Goal: Task Accomplishment & Management: Manage account settings

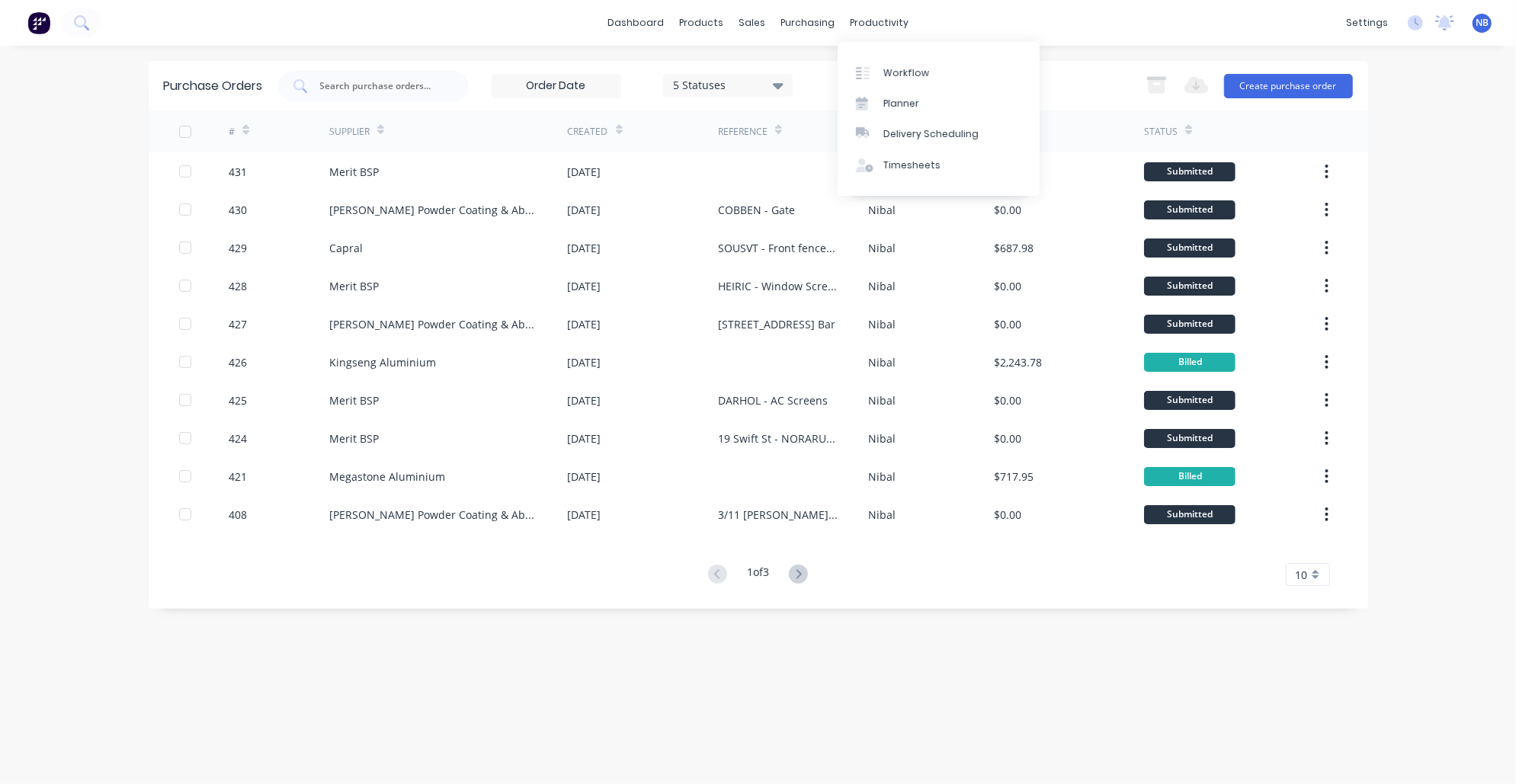
click at [907, 32] on div "dashboard products sales purchasing productivity dashboard products Product Cat…" at bounding box center [758, 23] width 1516 height 46
click at [898, 32] on div "productivity" at bounding box center [879, 22] width 74 height 23
click at [913, 67] on div "Workflow" at bounding box center [906, 73] width 46 height 13
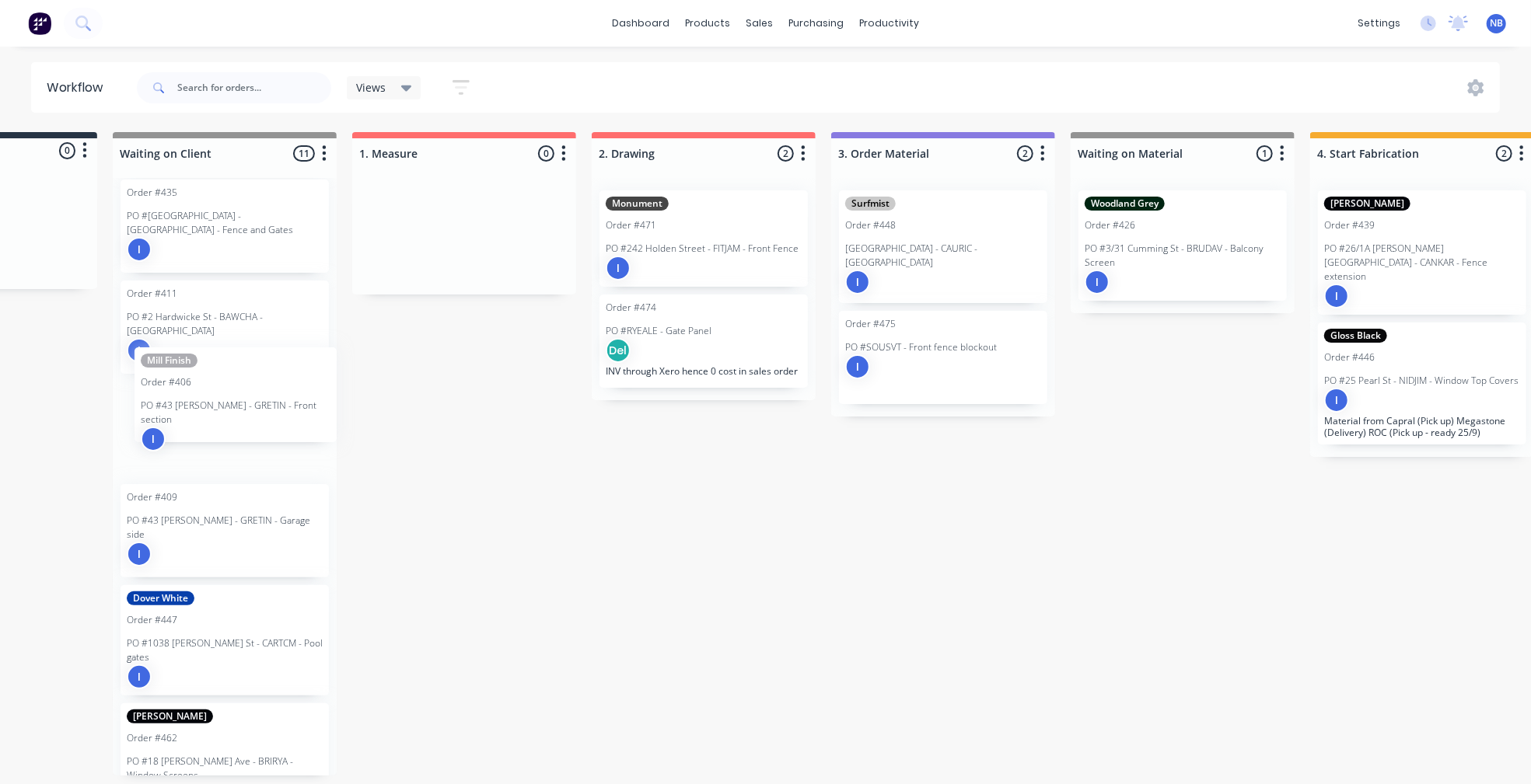
scroll to position [0, 150]
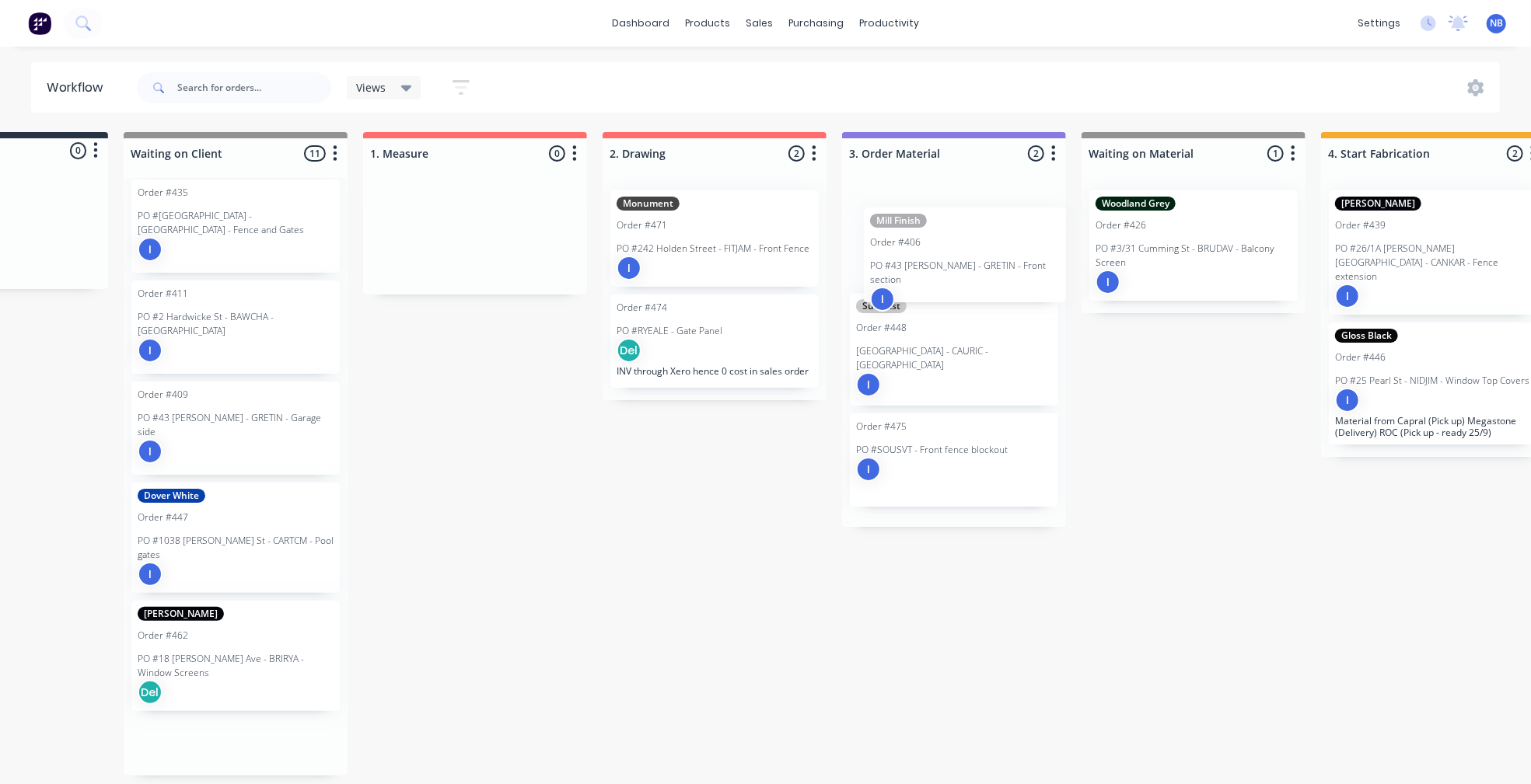
drag, startPoint x: 176, startPoint y: 418, endPoint x: 940, endPoint y: 241, distance: 784.2
click at [940, 241] on div "Submitted 0 Status colour #273444 hex #273444 Save Cancel Summaries Total order…" at bounding box center [1473, 454] width 3269 height 643
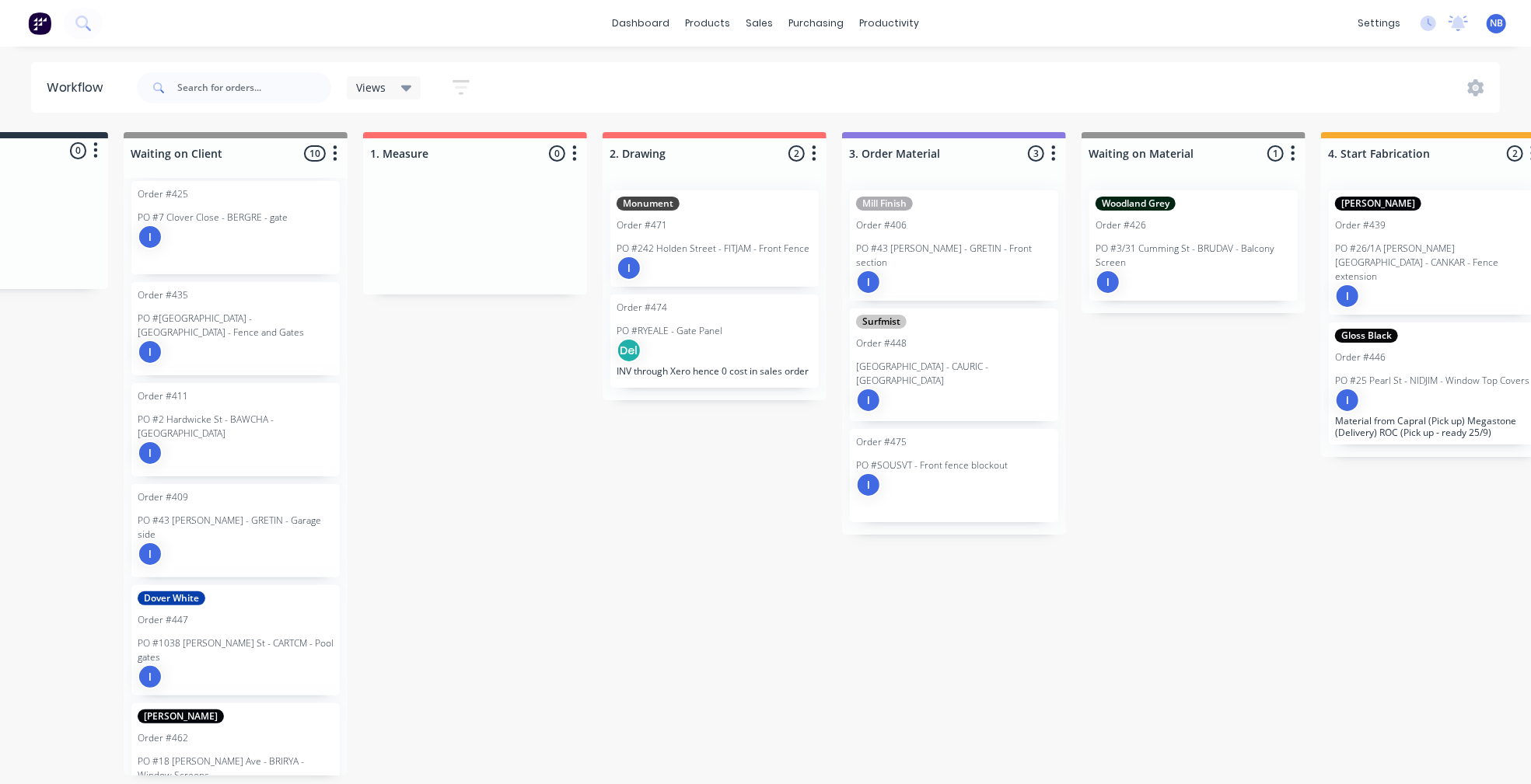
scroll to position [0, 143]
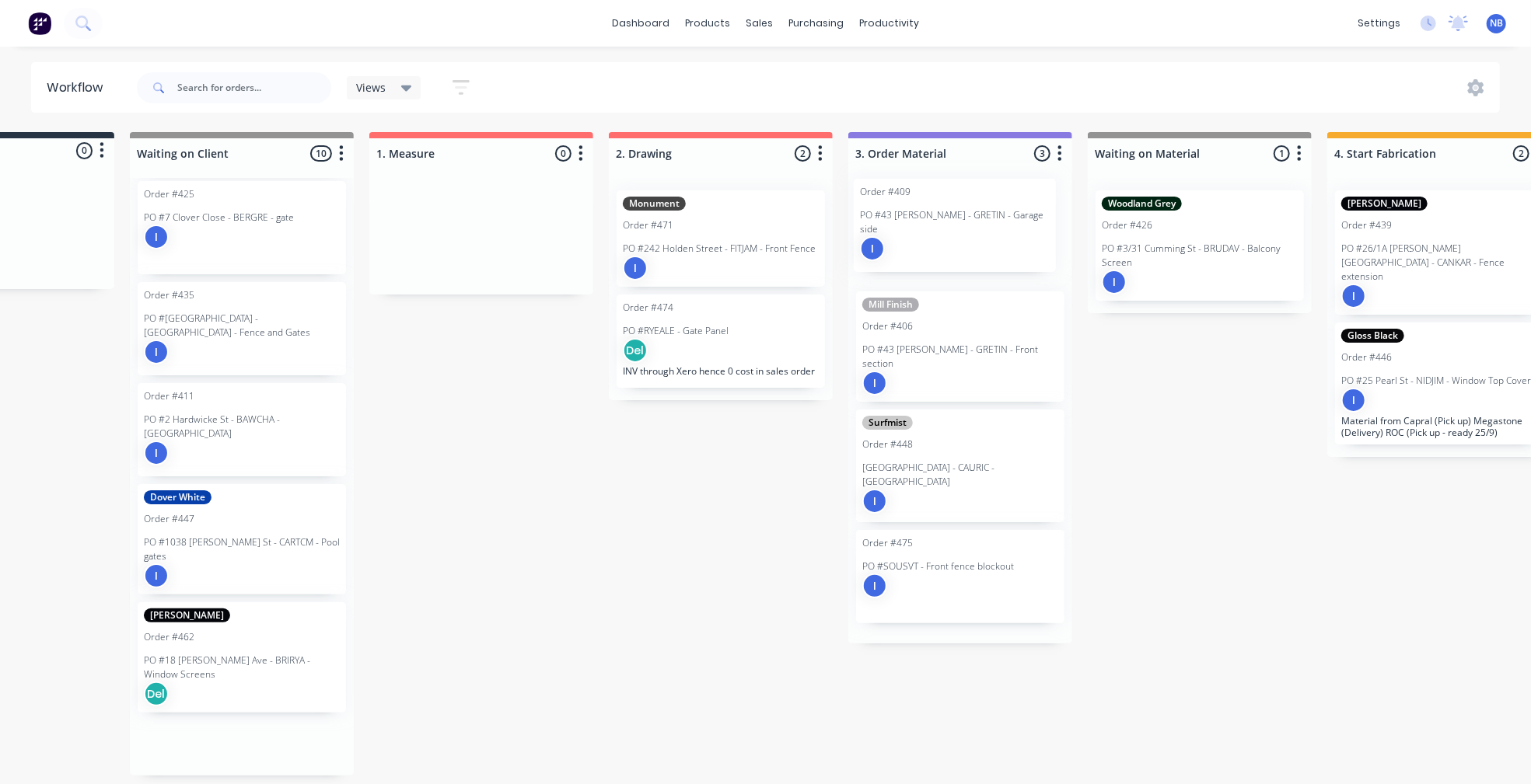
drag, startPoint x: 219, startPoint y: 501, endPoint x: 947, endPoint y: 225, distance: 778.6
click at [947, 225] on div "Submitted 0 Status colour #273444 hex #273444 Save Cancel Summaries Total order…" at bounding box center [1480, 454] width 3269 height 643
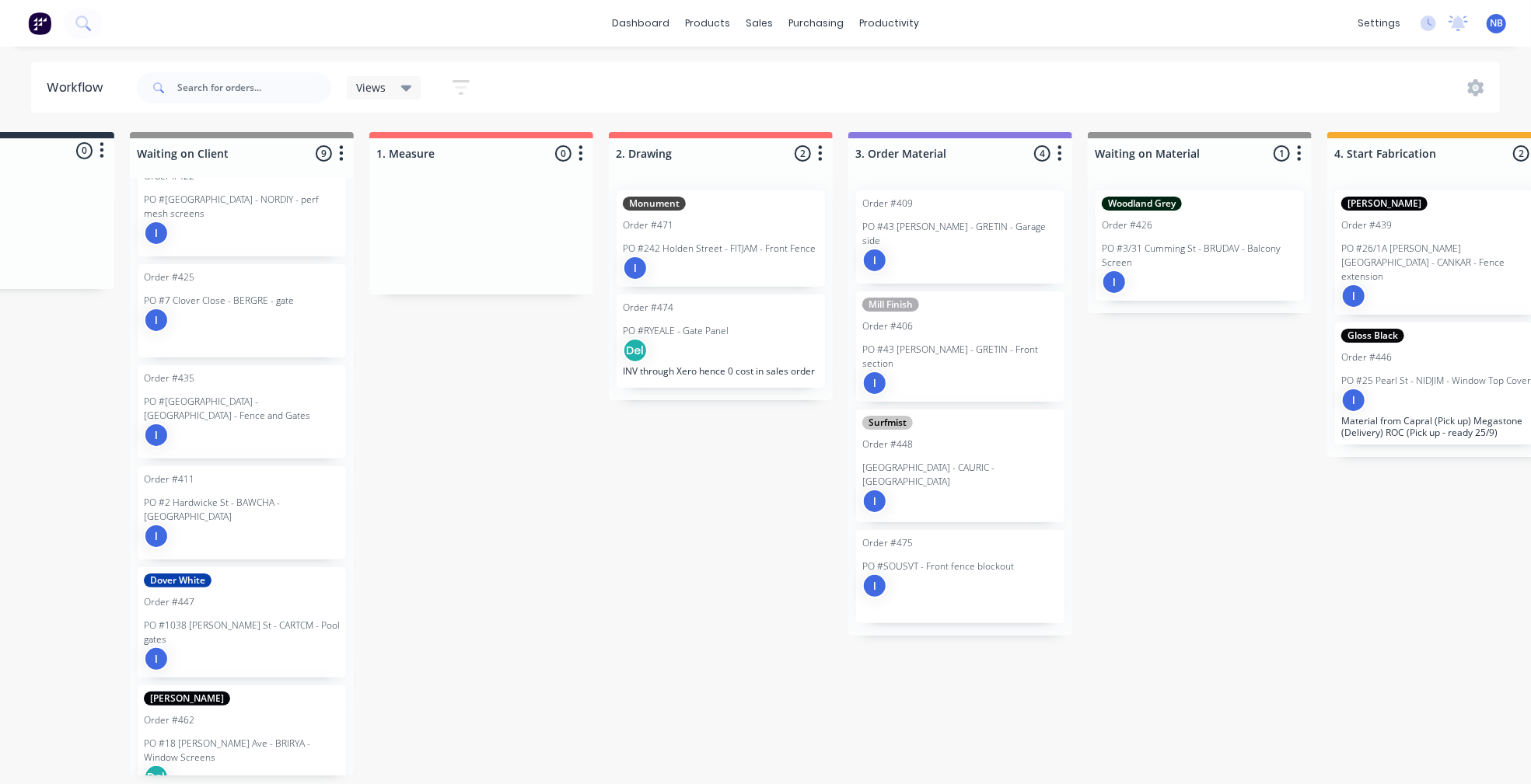
scroll to position [346, 0]
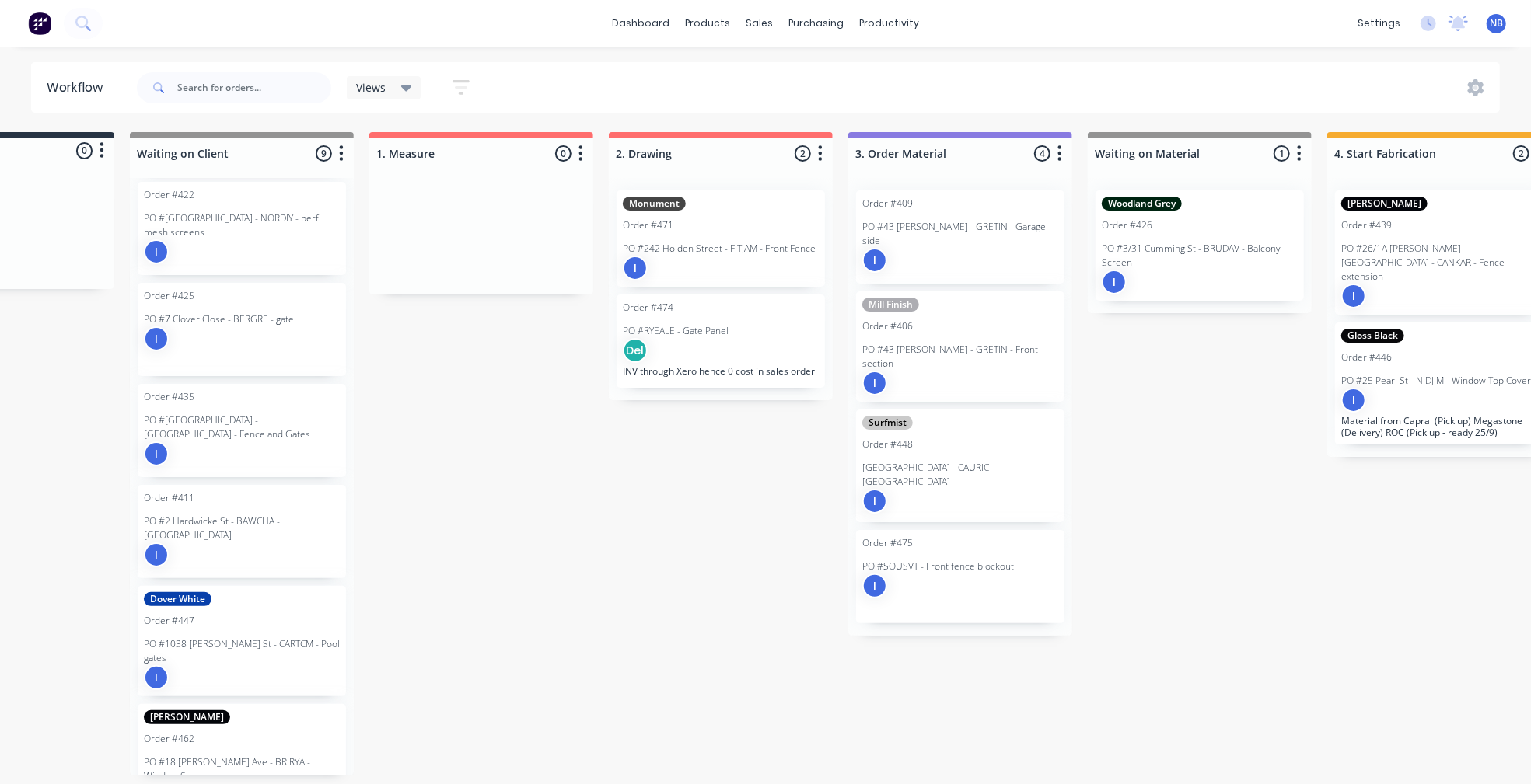
click at [973, 248] on div "I" at bounding box center [961, 260] width 196 height 25
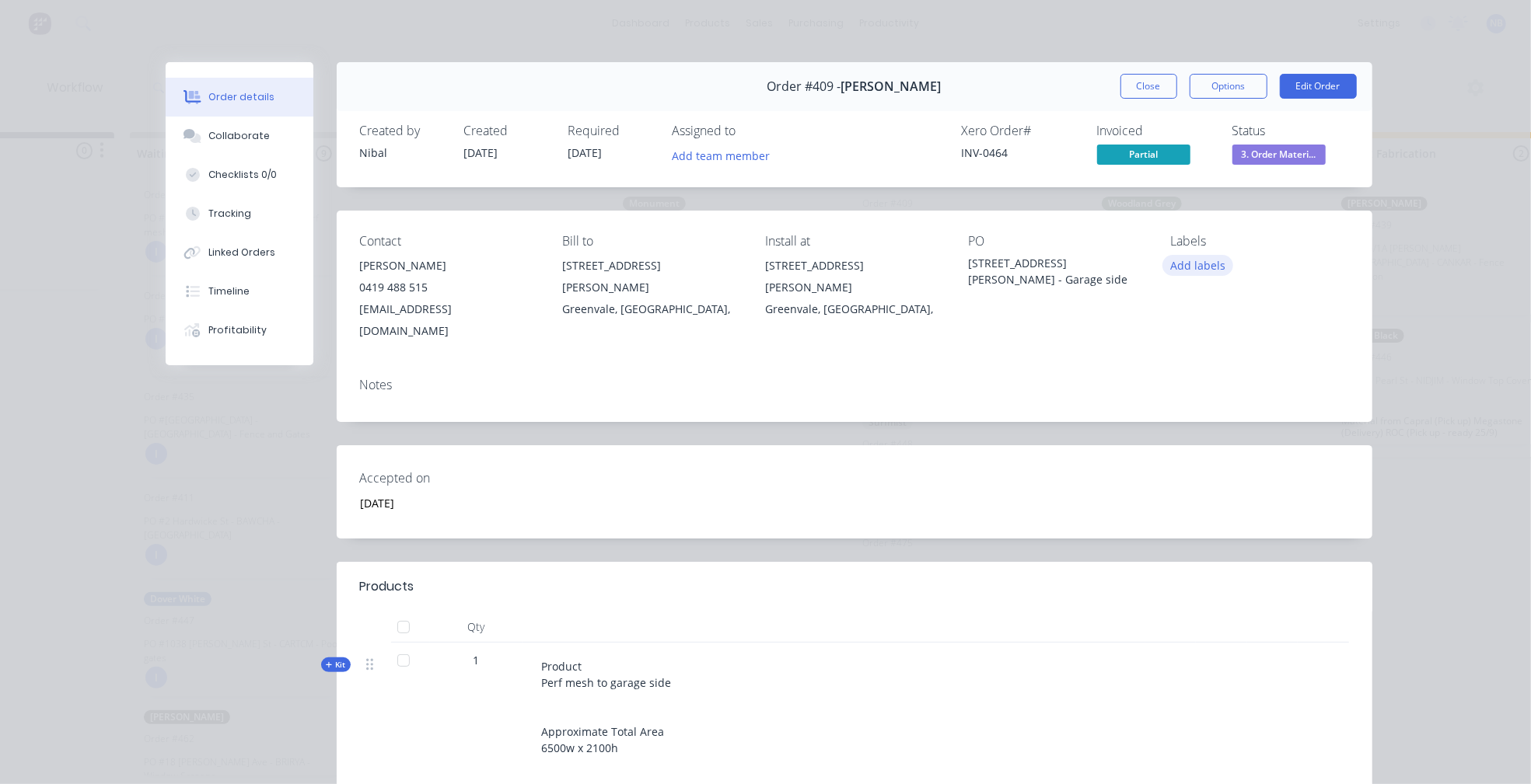
click at [1175, 263] on button "Add labels" at bounding box center [1198, 265] width 72 height 21
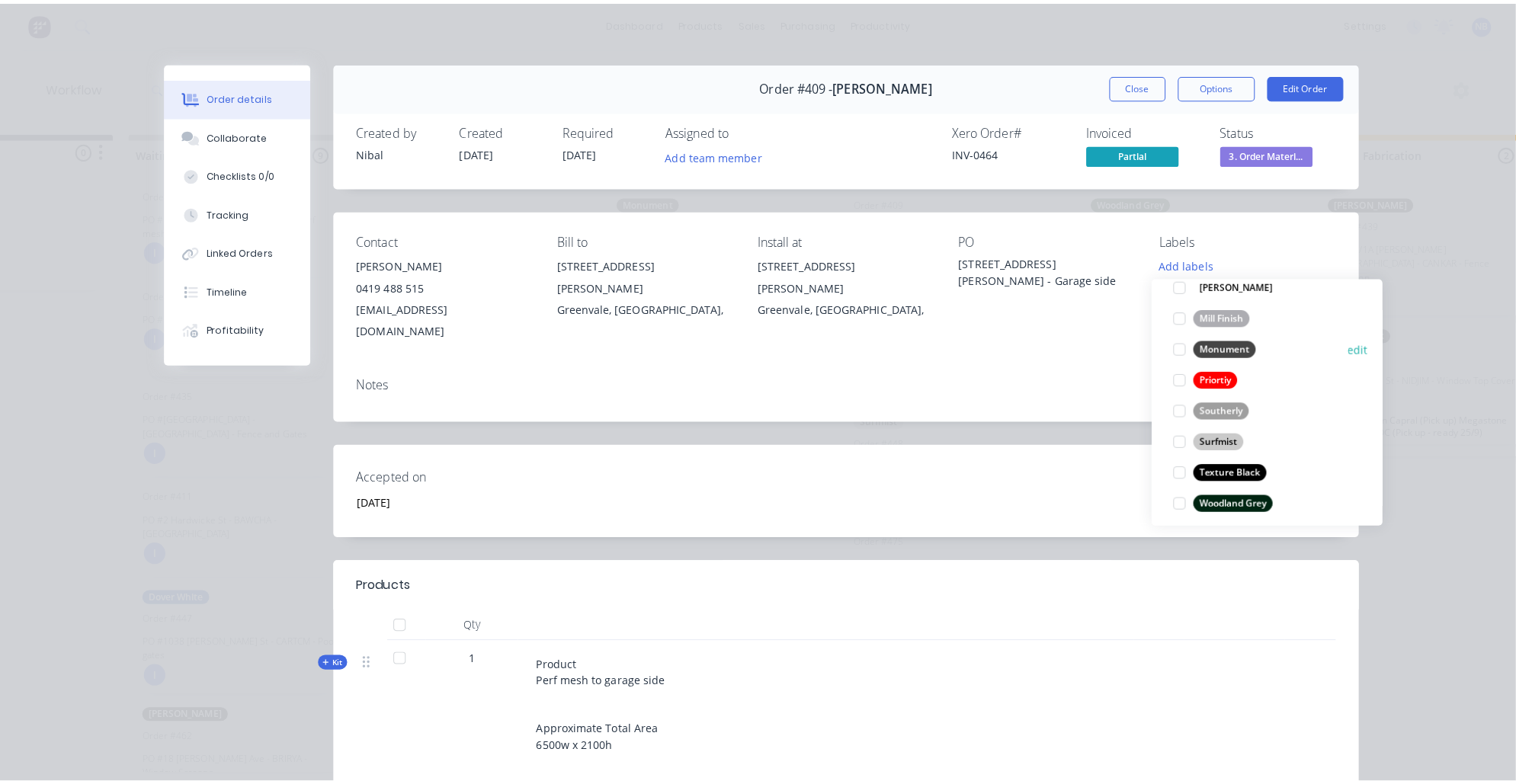
scroll to position [355, 0]
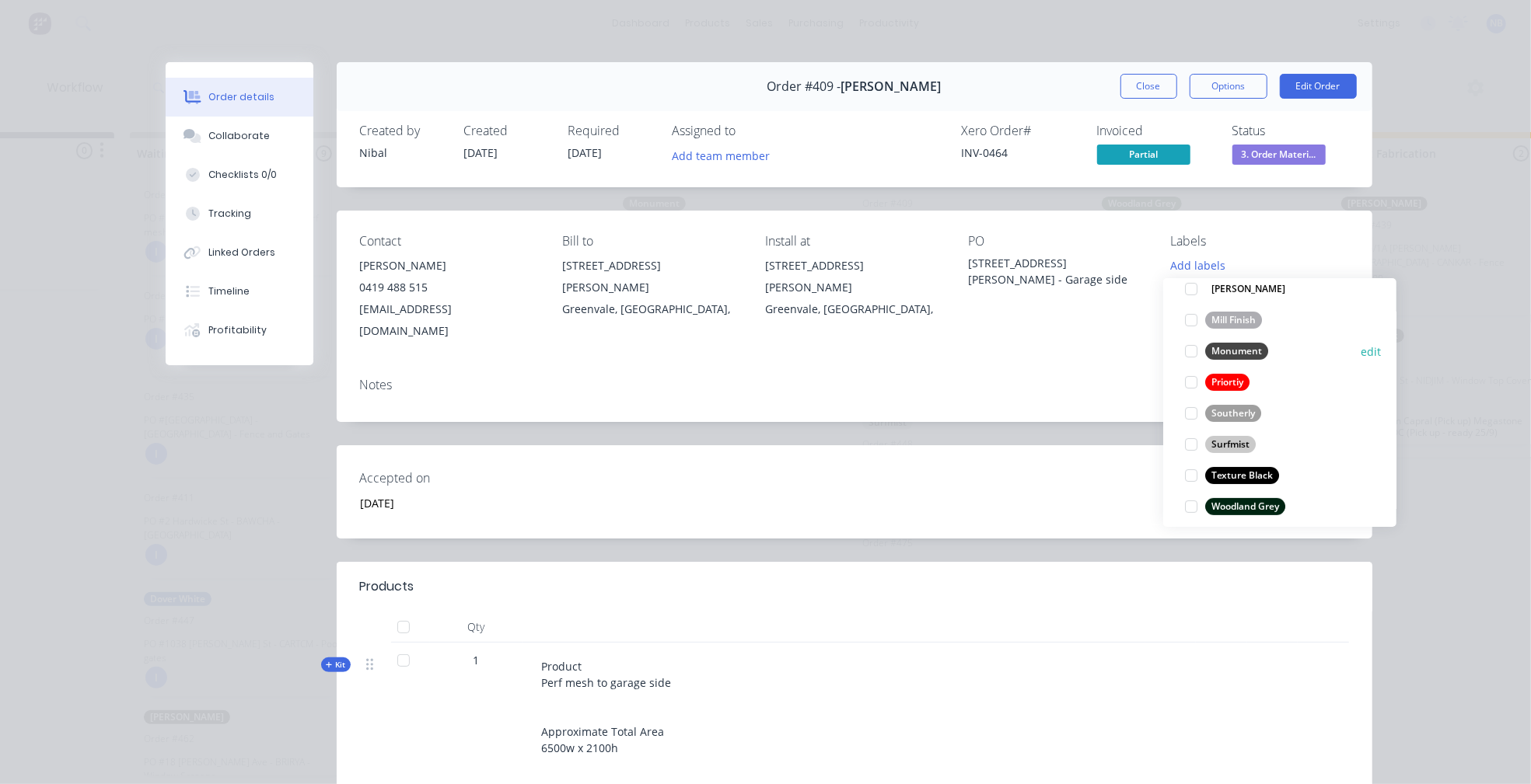
click at [1172, 355] on div "Create new label Anodic Natural edit Anotec Silver Grey Matt edit Cottage Green…" at bounding box center [1280, 402] width 233 height 248
click at [1169, 342] on div "Create new label Anodic Natural edit Anotec Silver Grey Matt edit Cottage Green…" at bounding box center [1280, 402] width 233 height 248
click at [1169, 345] on div "Create new label Anodic Natural edit Anotec Silver Grey Matt edit Cottage Green…" at bounding box center [1280, 402] width 233 height 248
click at [1170, 348] on div "Create new label Anodic Natural edit Anotec Silver Grey Matt edit Cottage Green…" at bounding box center [1280, 402] width 233 height 248
click at [1485, 359] on div "Order details Collaborate Checklists 0/0 Tracking Linked Orders Timeline Profit…" at bounding box center [765, 392] width 1531 height 784
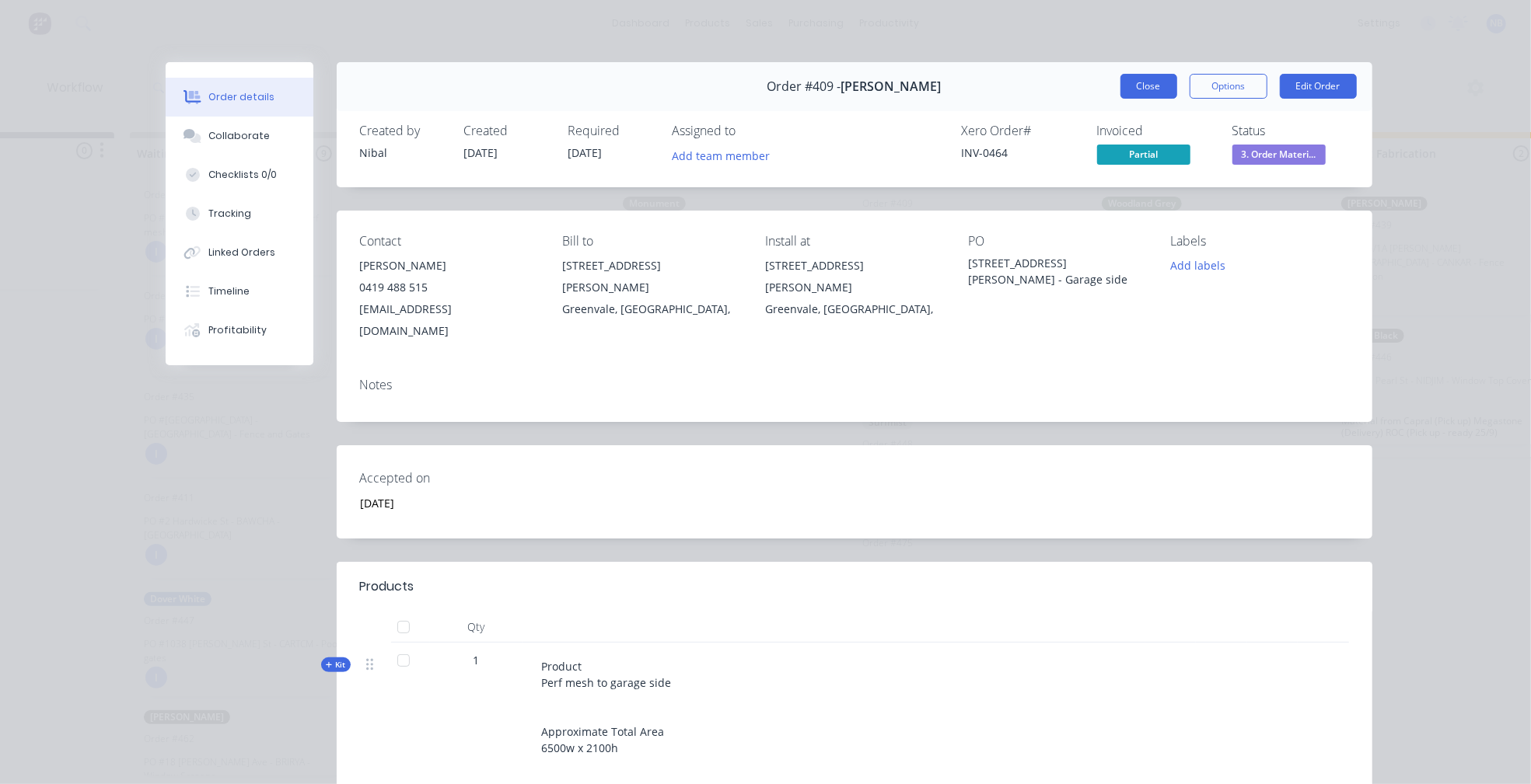
click at [1152, 80] on button "Close" at bounding box center [1148, 86] width 57 height 25
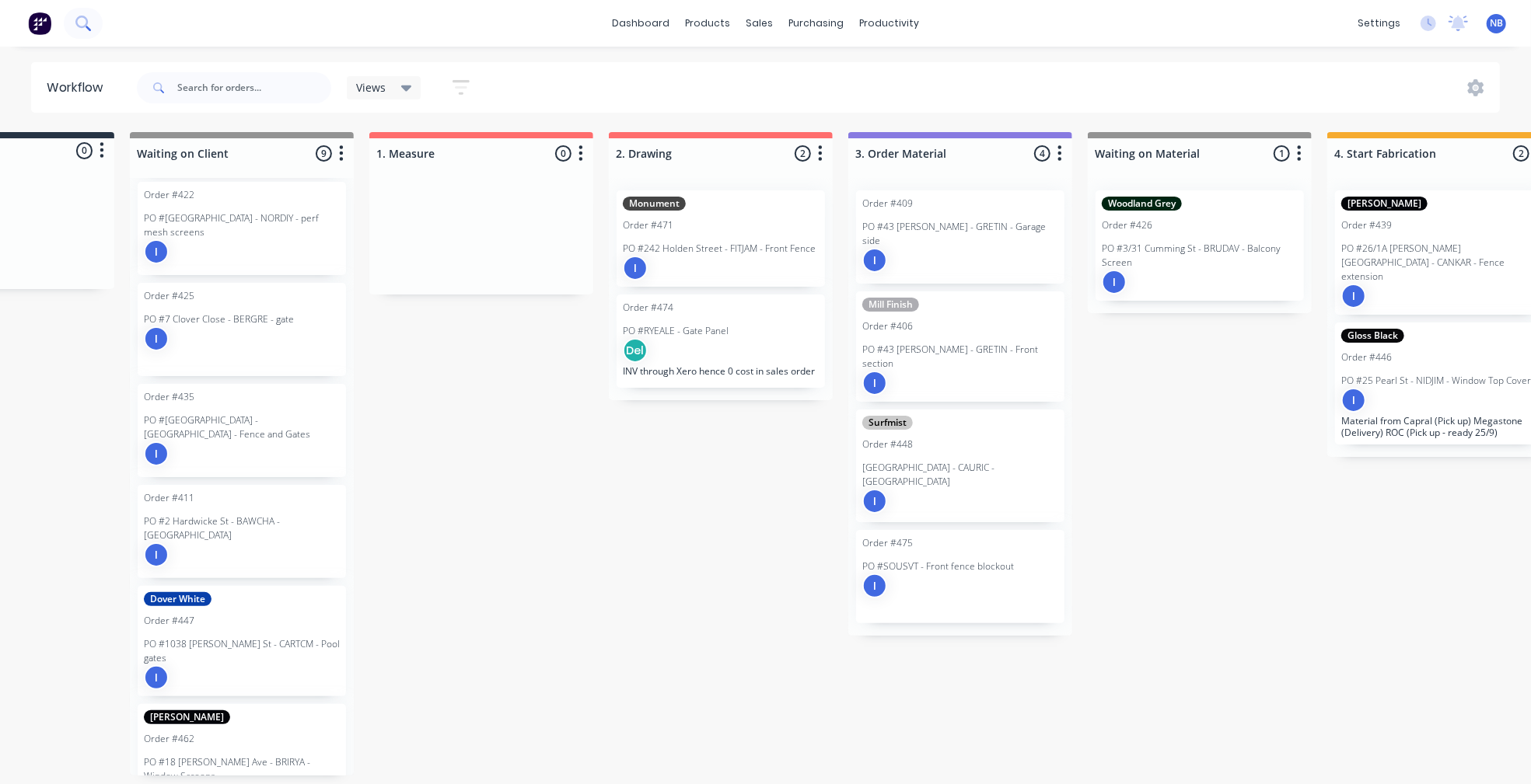
click at [91, 31] on icon at bounding box center [88, 28] width 6 height 6
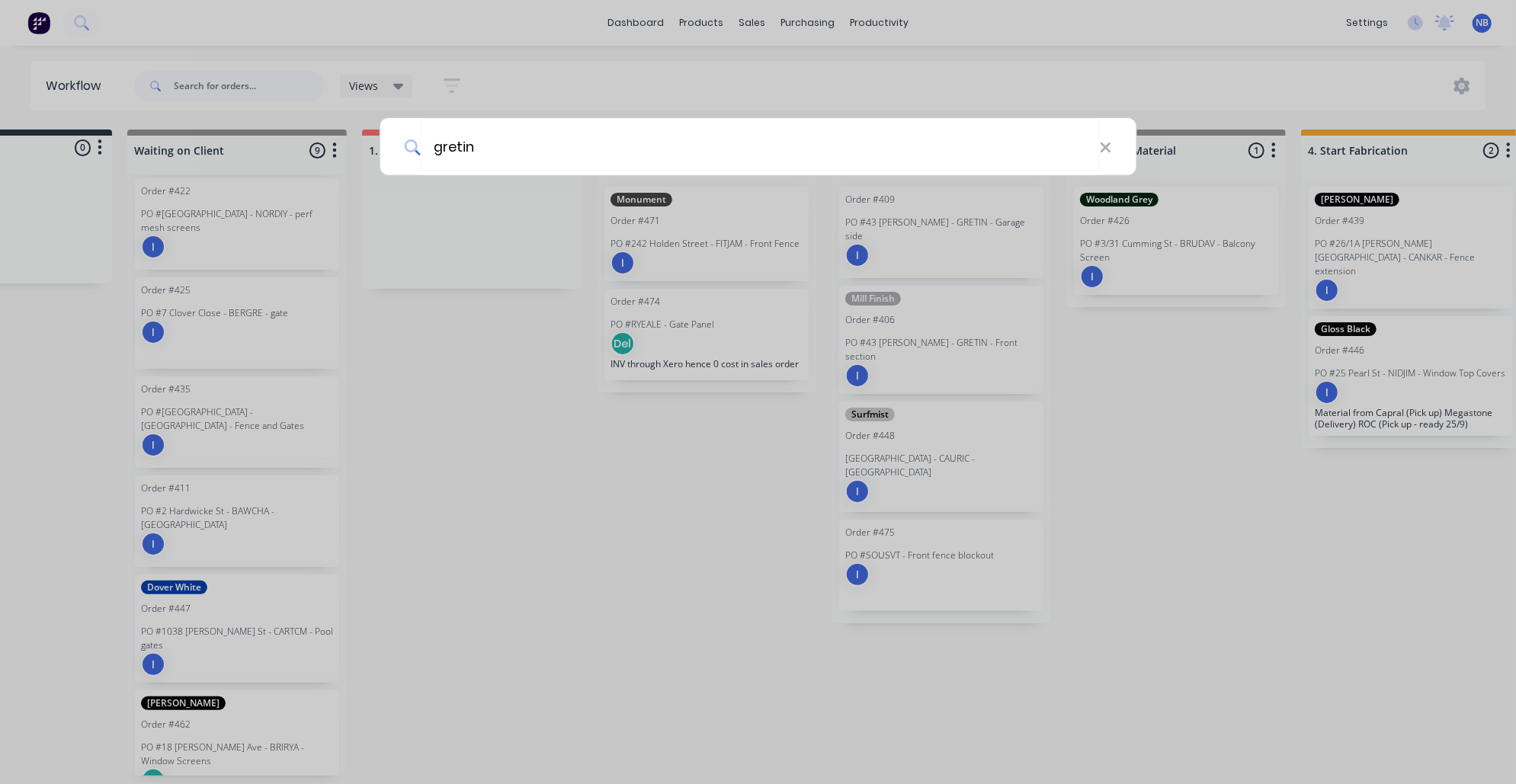
type input "gretin"
click at [840, 58] on div "gretin" at bounding box center [758, 392] width 1516 height 784
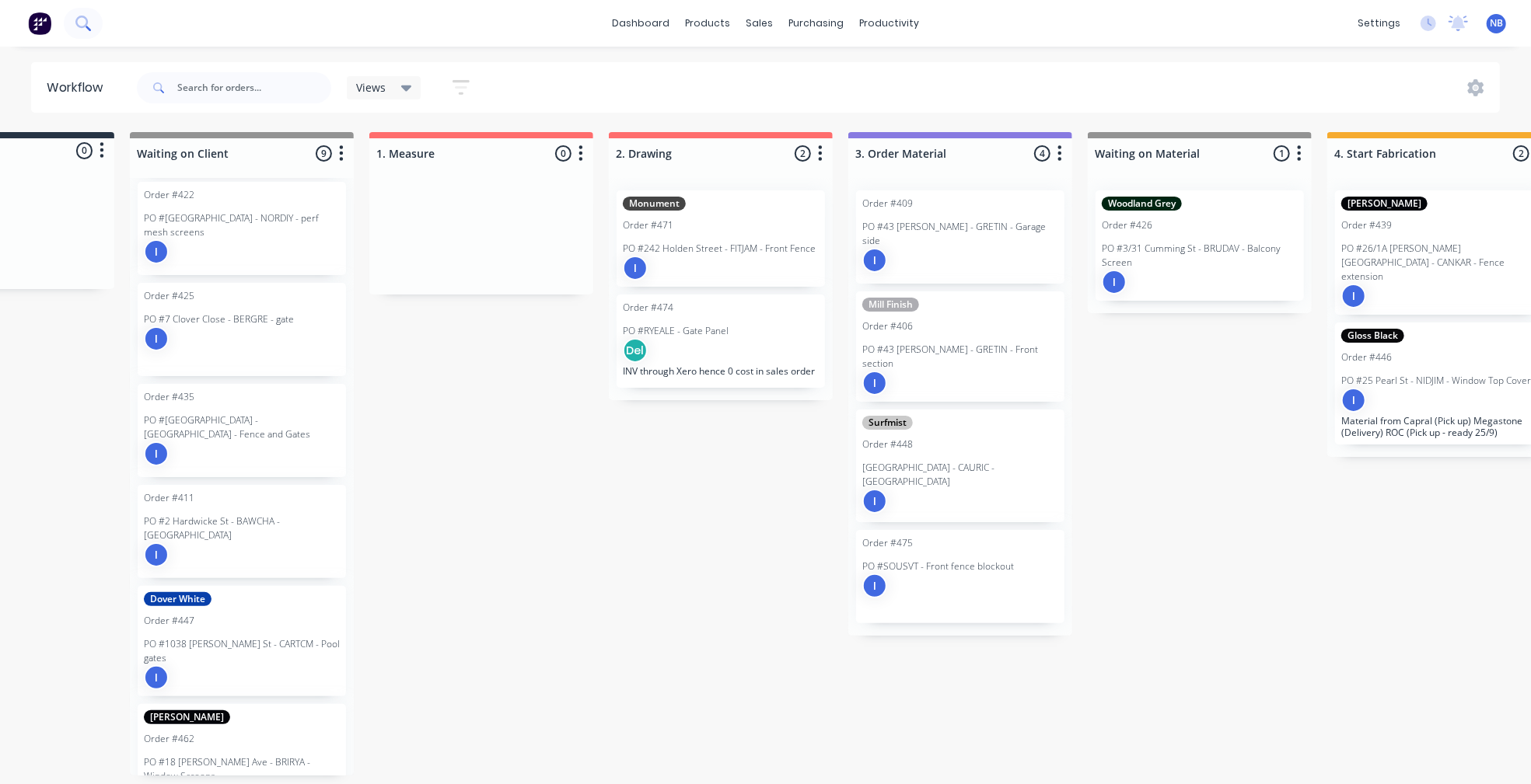
click at [85, 16] on icon at bounding box center [81, 21] width 12 height 12
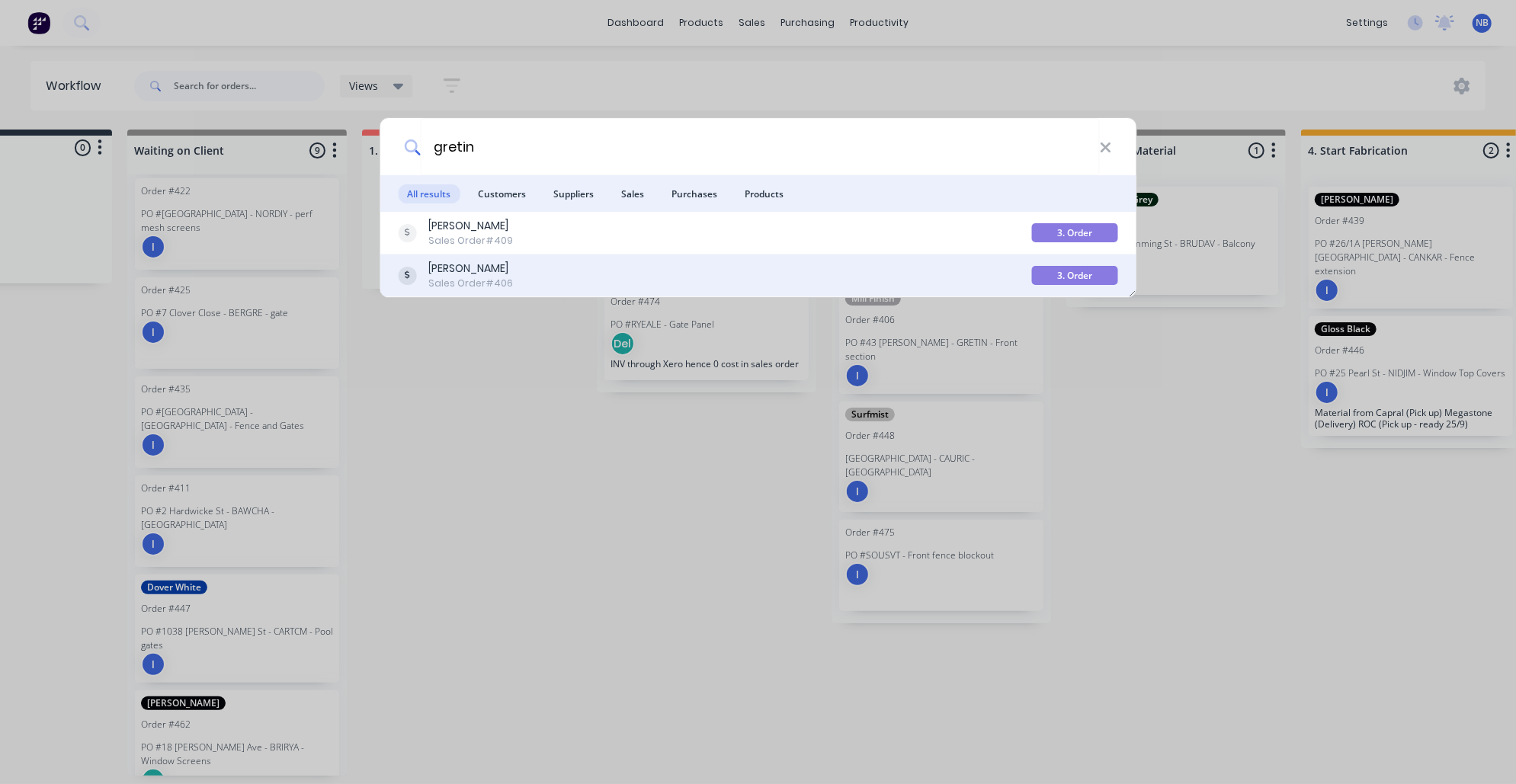
type input "gretin"
click at [480, 285] on div "Sales Order #406" at bounding box center [470, 283] width 84 height 13
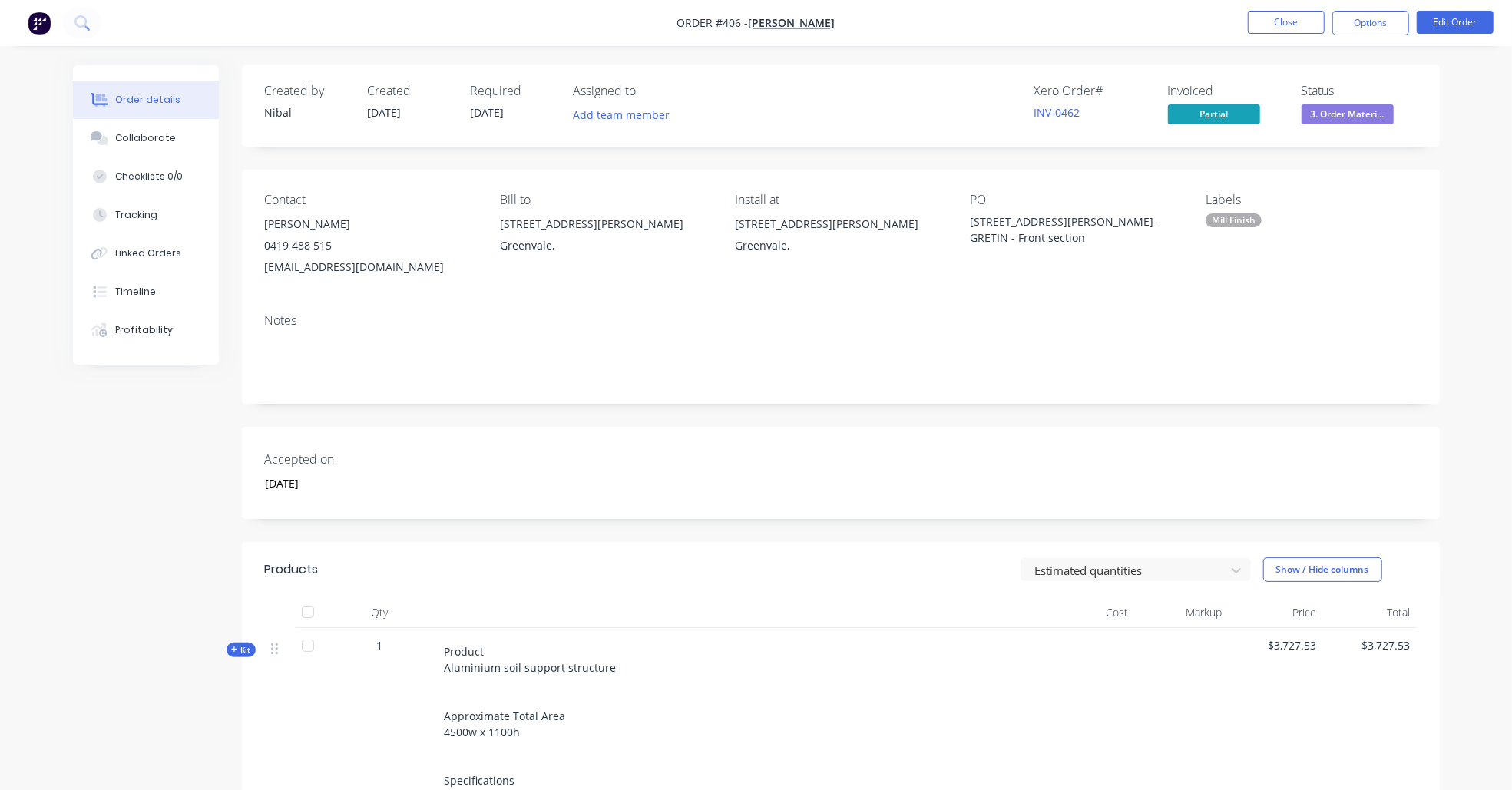
click at [768, 14] on nav "Order #406 - [PERSON_NAME] Close Options Edit Order" at bounding box center [756, 23] width 1512 height 46
click at [768, 20] on span "[PERSON_NAME]" at bounding box center [791, 23] width 87 height 14
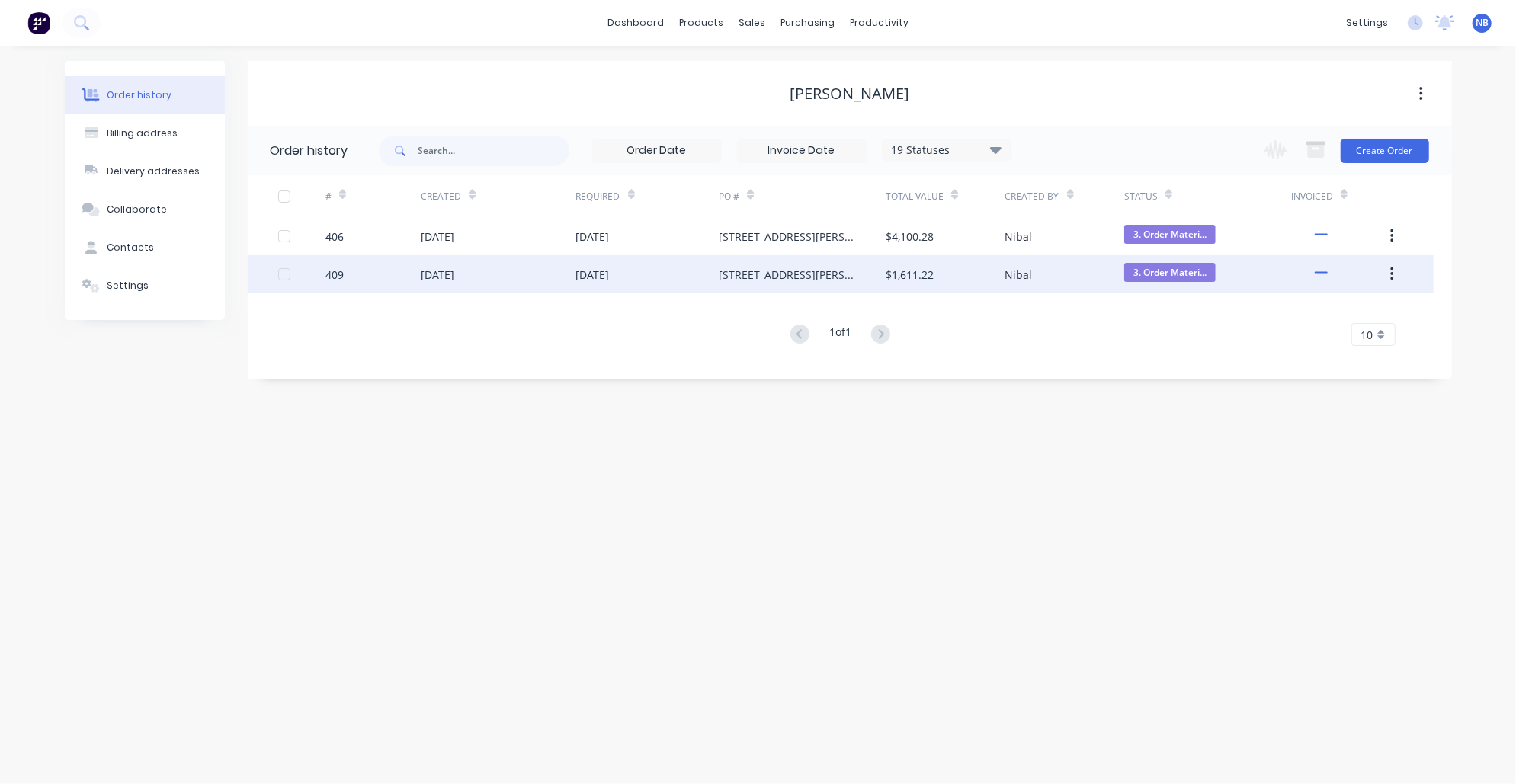
click at [431, 260] on div "[DATE]" at bounding box center [498, 274] width 155 height 38
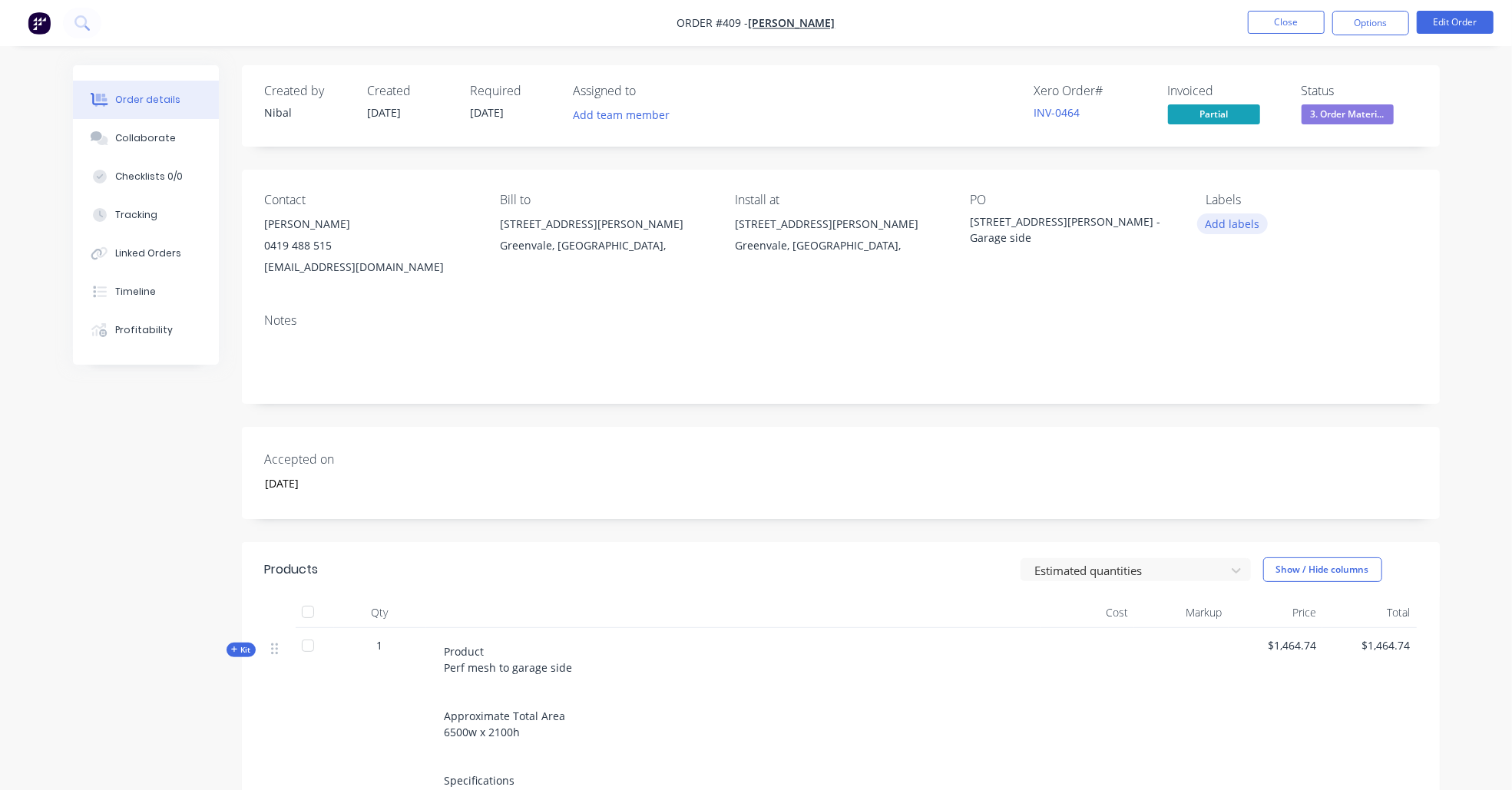
click at [1245, 214] on button "Add labels" at bounding box center [1232, 224] width 71 height 21
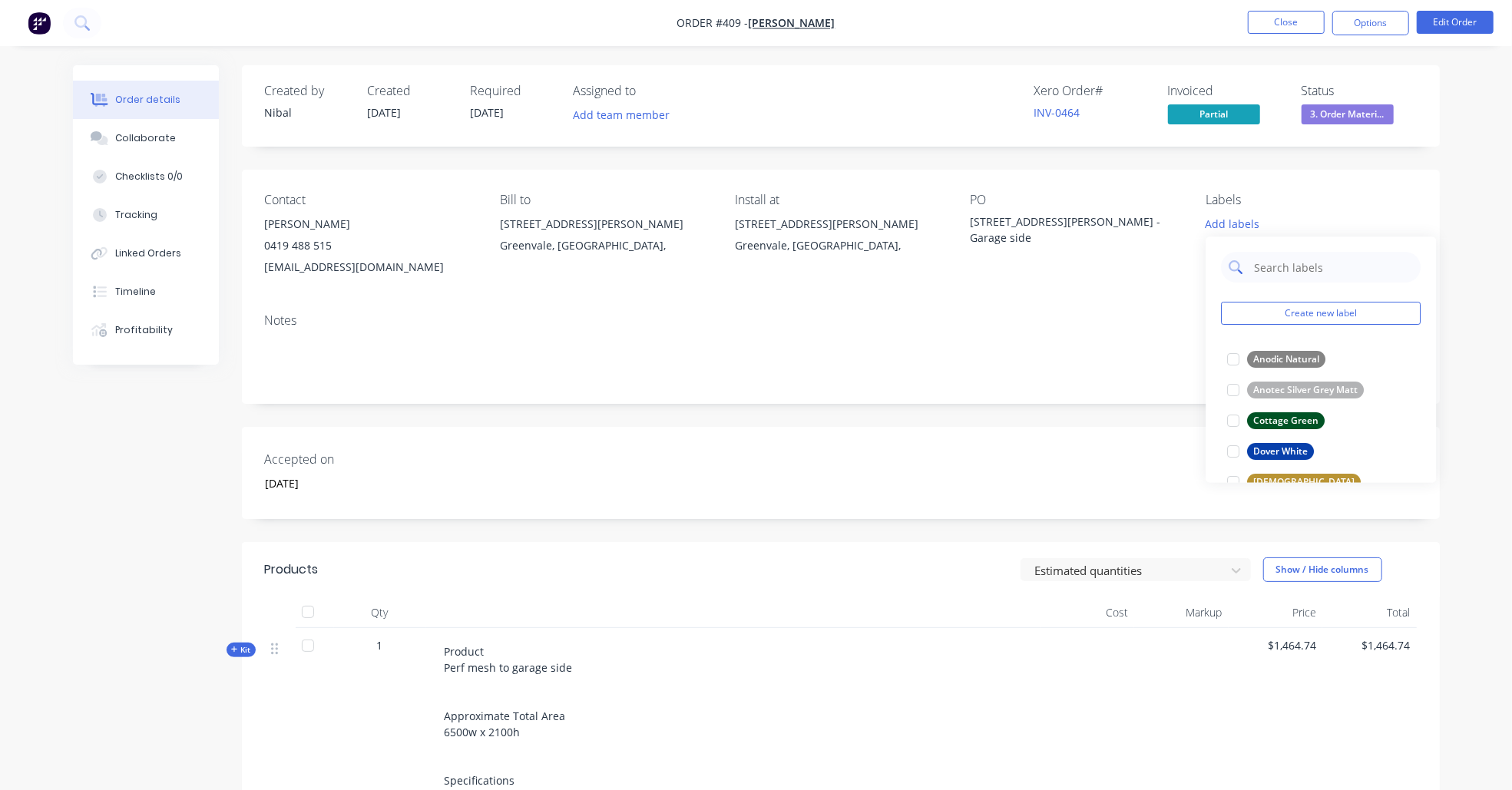
click at [1278, 264] on input "text" at bounding box center [1333, 268] width 160 height 31
type input "mon"
click at [1228, 356] on div at bounding box center [1233, 360] width 31 height 31
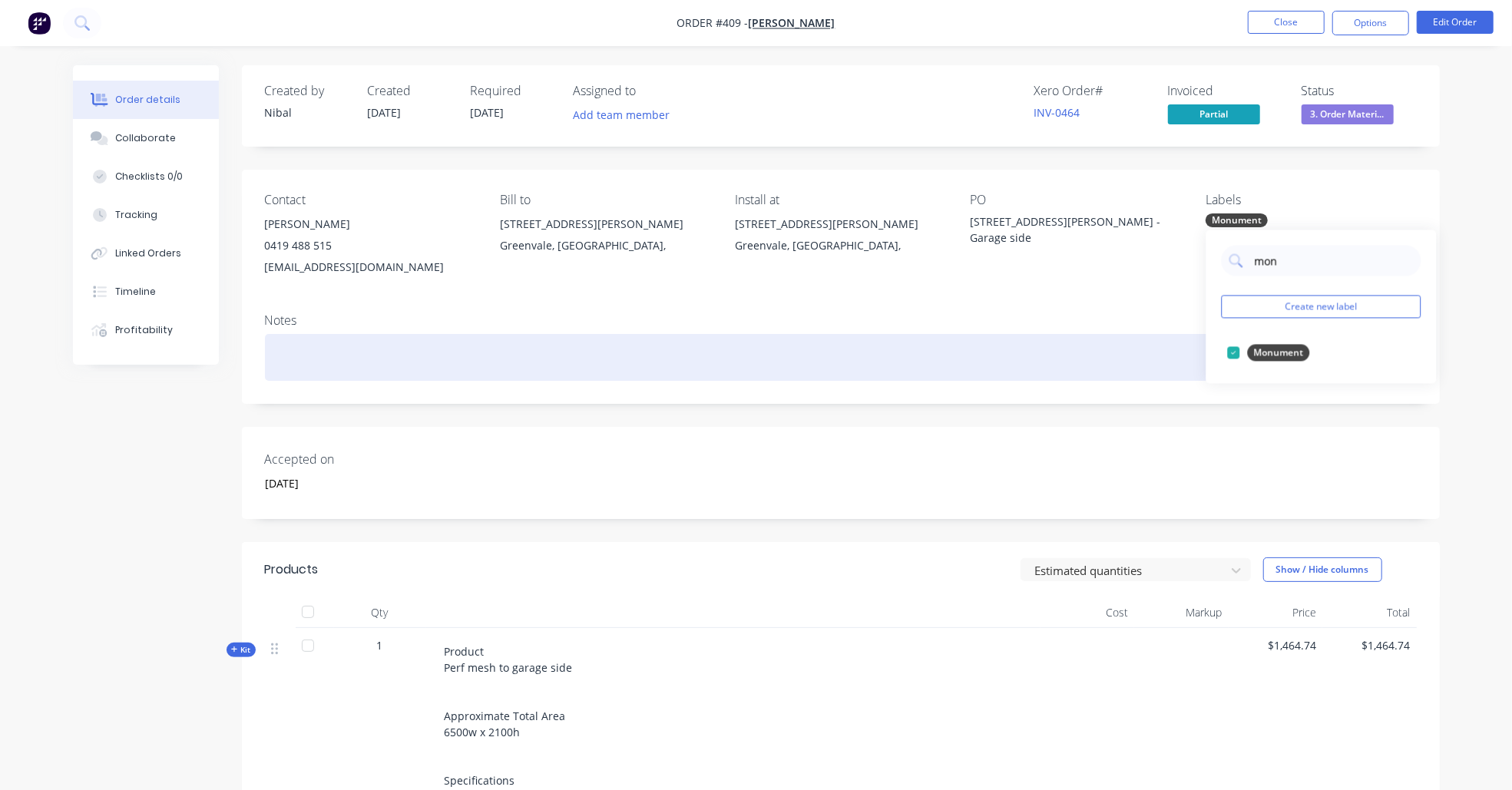
click at [996, 366] on div at bounding box center [840, 357] width 1151 height 47
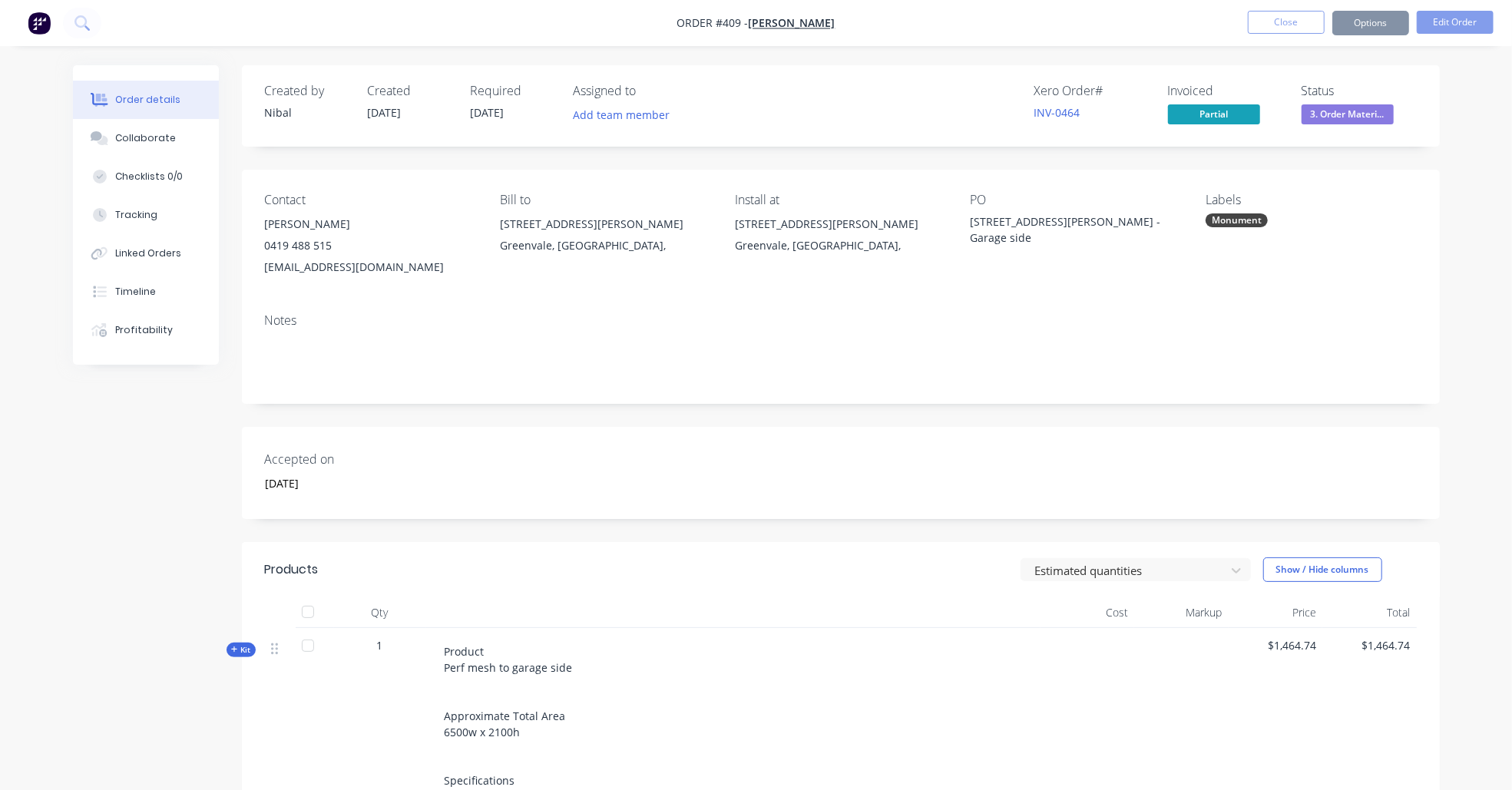
click at [754, 473] on div "Accepted on [DATE]" at bounding box center [840, 473] width 1197 height 92
click at [1274, 20] on button "Close" at bounding box center [1286, 22] width 77 height 23
